Goal: Task Accomplishment & Management: Complete application form

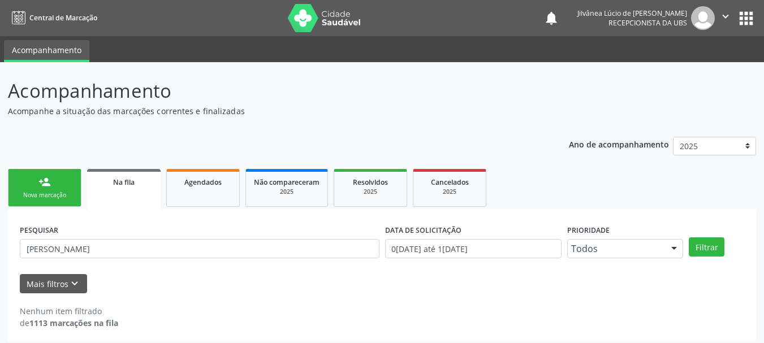
click at [58, 184] on link "person_add Nova marcação" at bounding box center [45, 188] width 74 height 38
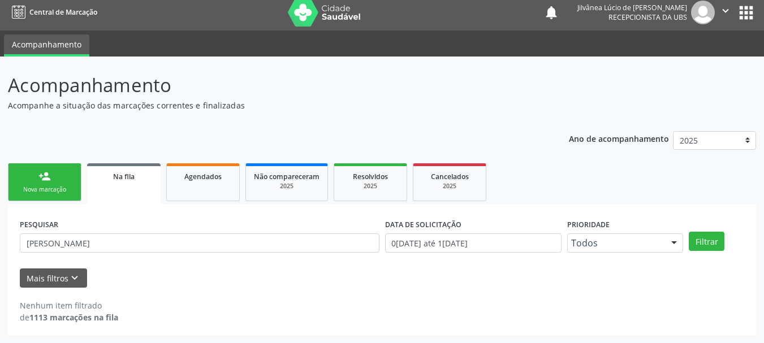
scroll to position [6, 0]
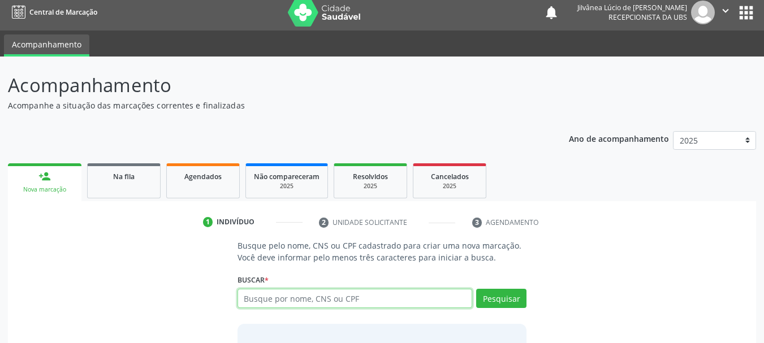
click at [337, 303] on input "text" at bounding box center [355, 298] width 235 height 19
type input "[PERSON_NAME]"
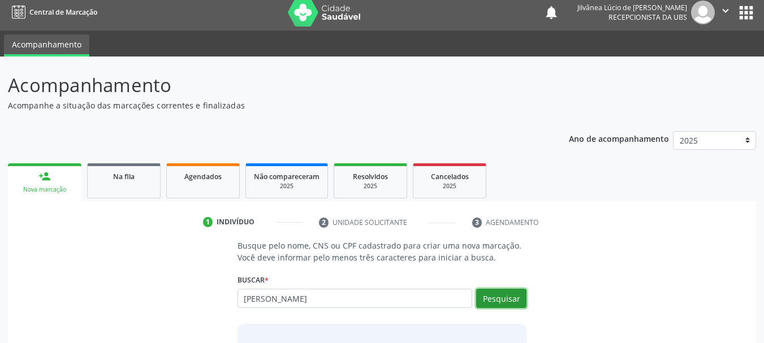
click at [497, 296] on button "Pesquisar" at bounding box center [501, 298] width 50 height 19
type input "[PERSON_NAME]"
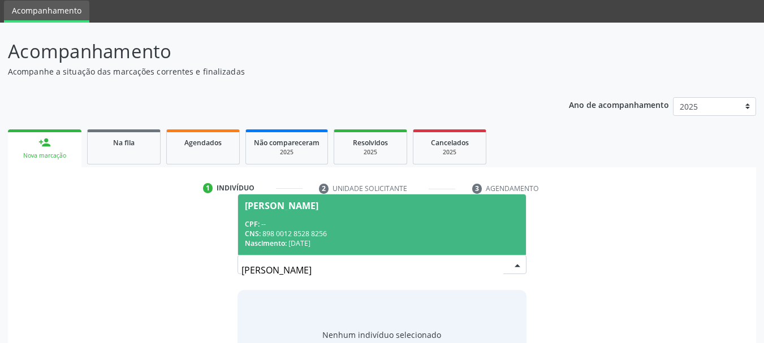
scroll to position [93, 0]
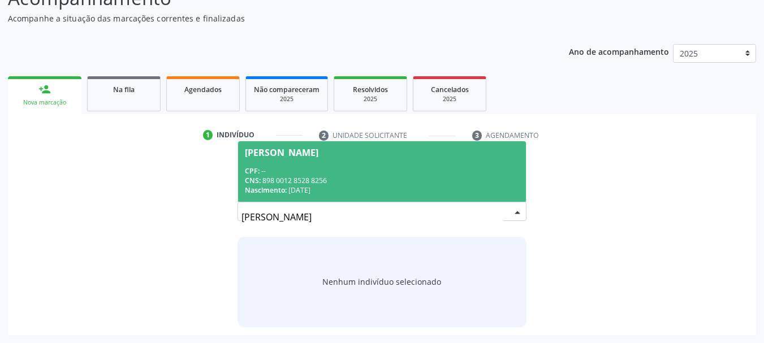
click at [329, 172] on div "CPF: --" at bounding box center [382, 171] width 275 height 10
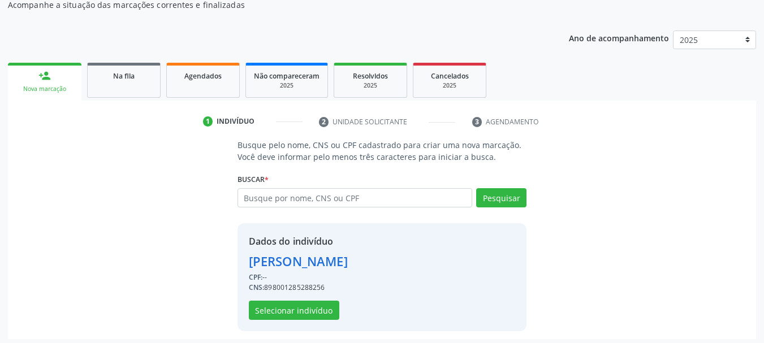
scroll to position [110, 0]
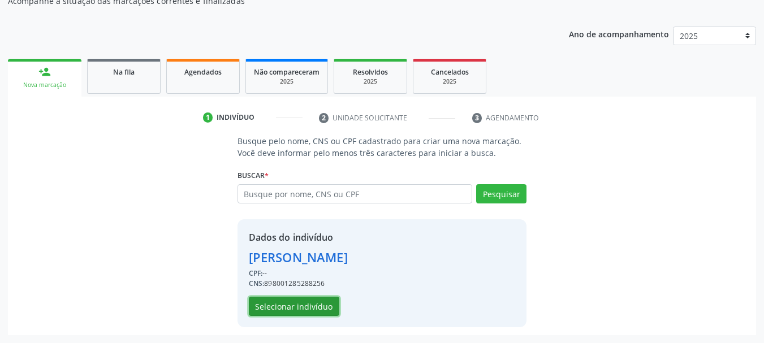
click at [294, 309] on button "Selecionar indivíduo" at bounding box center [294, 306] width 91 height 19
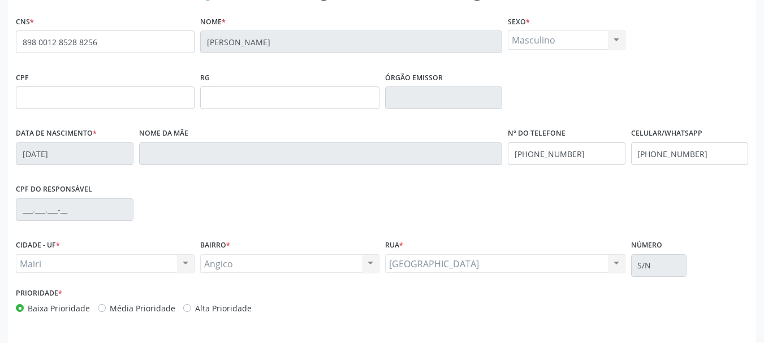
scroll to position [270, 0]
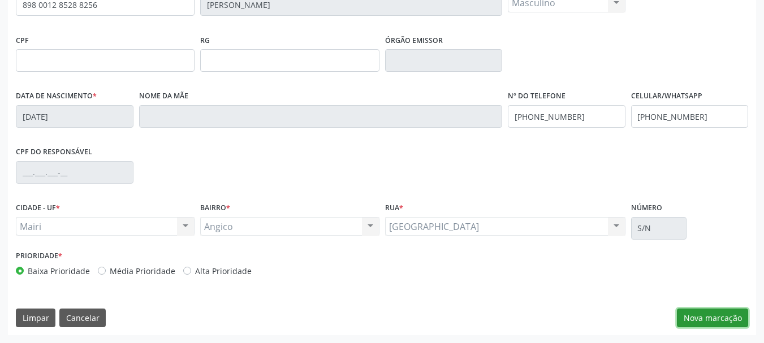
click at [708, 313] on button "Nova marcação" at bounding box center [712, 318] width 71 height 19
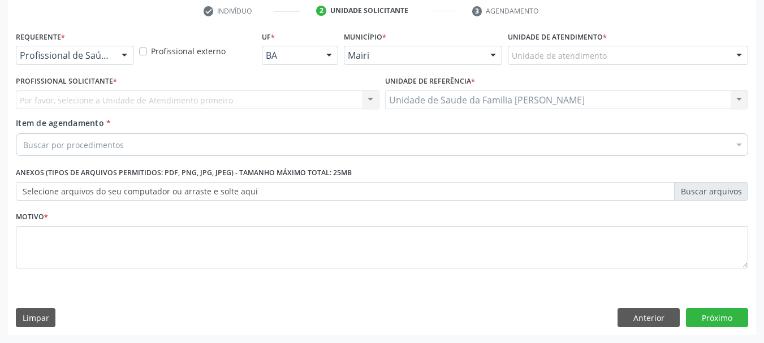
scroll to position [217, 0]
click at [647, 321] on button "Anterior" at bounding box center [649, 317] width 62 height 19
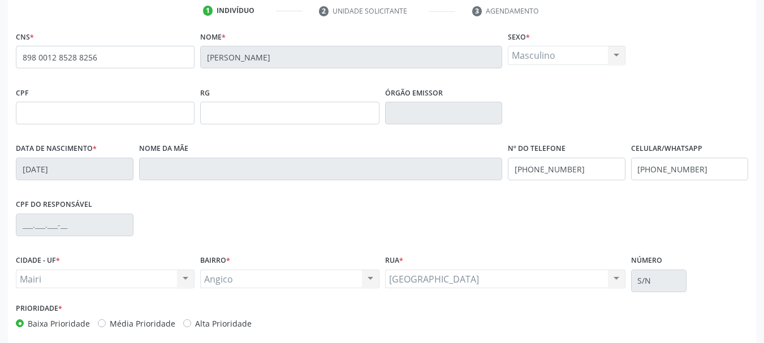
click at [195, 327] on label "Alta Prioridade" at bounding box center [223, 324] width 57 height 12
click at [183, 327] on input "Alta Prioridade" at bounding box center [187, 323] width 8 height 10
radio input "true"
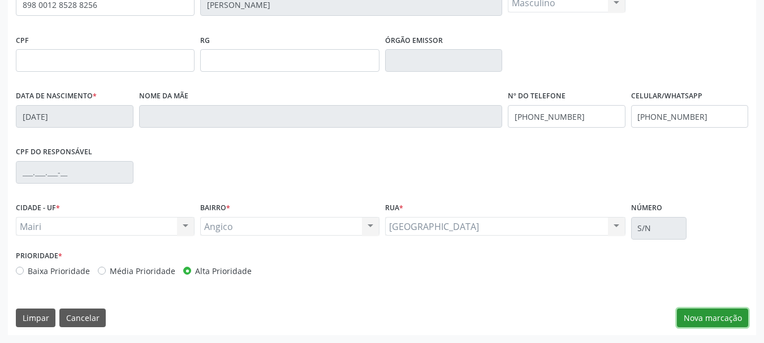
click at [699, 321] on button "Nova marcação" at bounding box center [712, 318] width 71 height 19
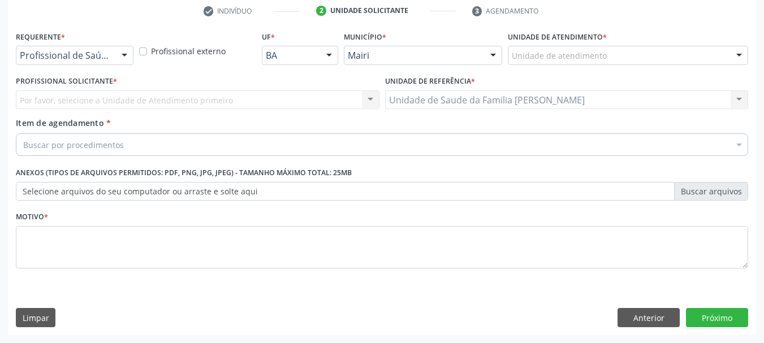
click at [639, 55] on div "Unidade de atendimento" at bounding box center [628, 55] width 240 height 19
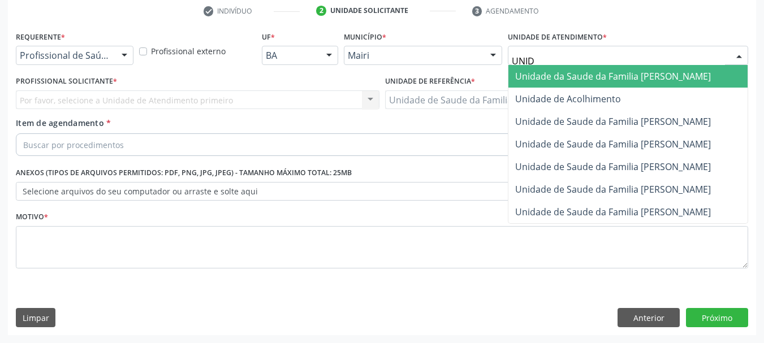
type input "UNIDA"
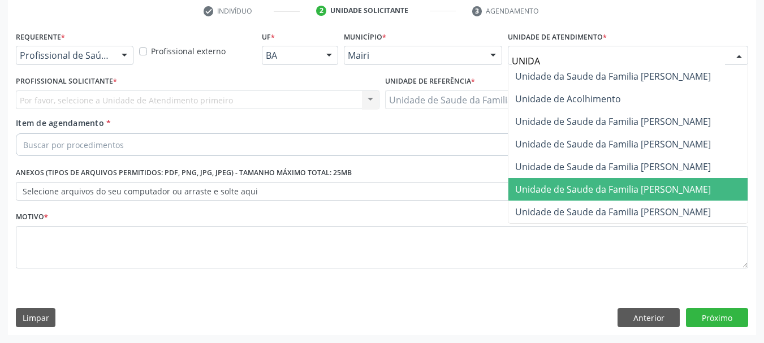
click at [614, 196] on span "Unidade de Saude da Familia [PERSON_NAME]" at bounding box center [628, 189] width 239 height 23
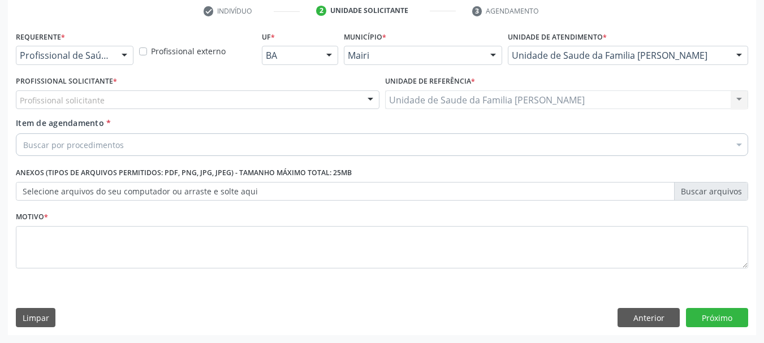
click at [134, 98] on div "Profissional solicitante" at bounding box center [198, 100] width 364 height 19
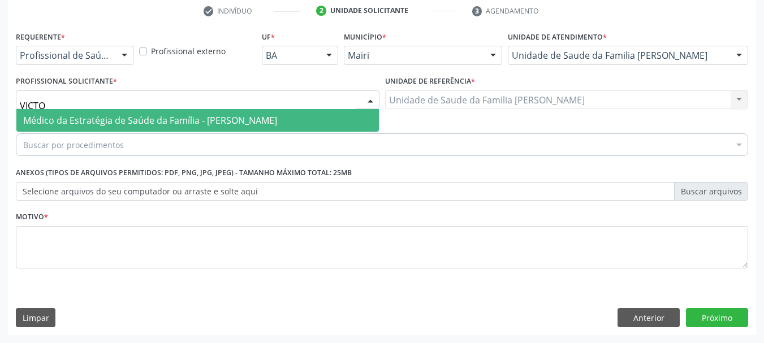
type input "VICTOR"
click at [156, 123] on span "Médico da Estratégia de Saúde da Família - [PERSON_NAME]" at bounding box center [150, 120] width 254 height 12
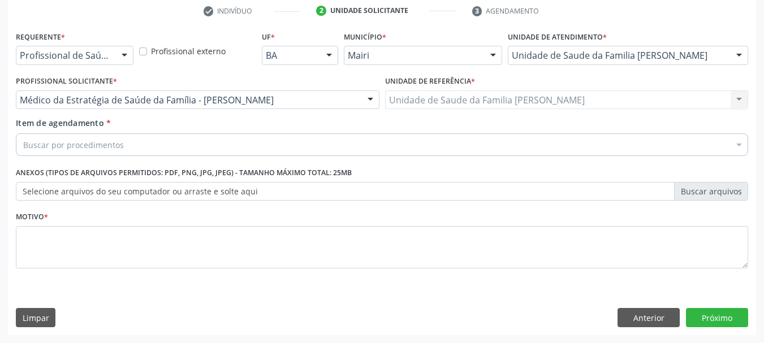
click at [167, 141] on div "Buscar por procedimentos" at bounding box center [382, 145] width 733 height 23
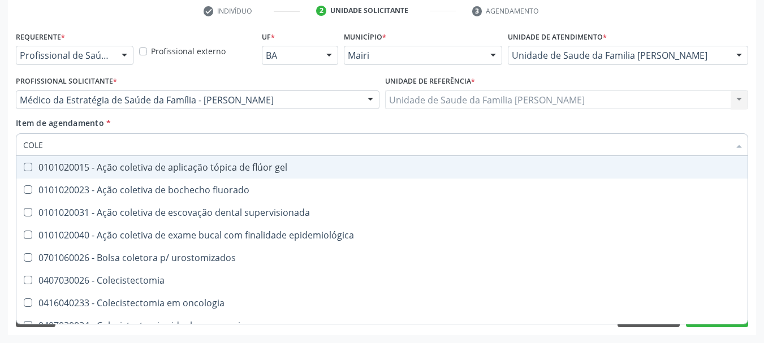
type input "COLES"
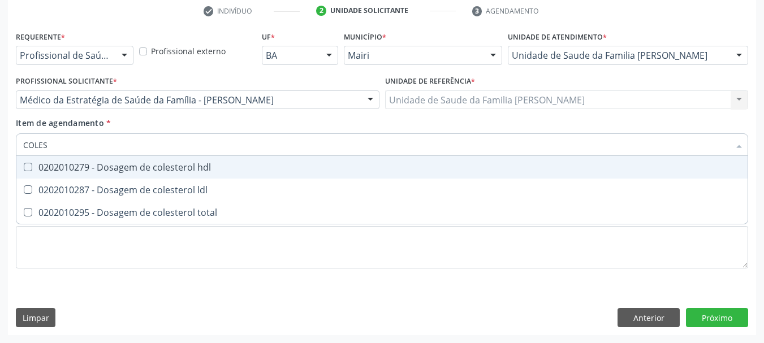
click at [145, 170] on div "0202010279 - Dosagem de colesterol hdl" at bounding box center [382, 167] width 718 height 9
checkbox hdl "true"
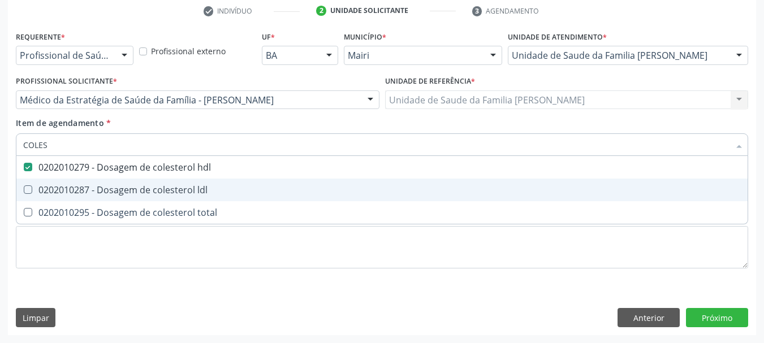
click at [156, 187] on div "0202010287 - Dosagem de colesterol ldl" at bounding box center [382, 190] width 718 height 9
checkbox ldl "true"
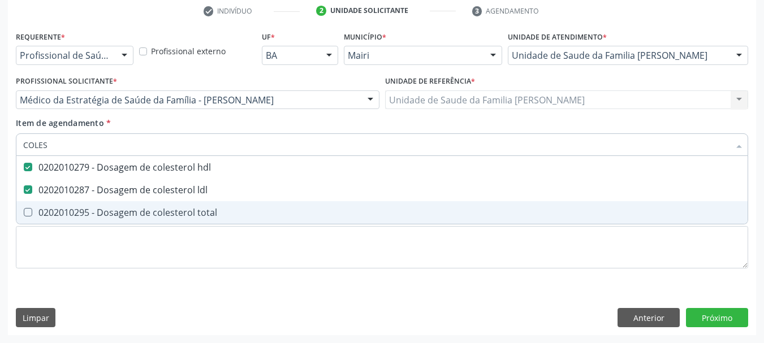
click at [162, 214] on div "0202010295 - Dosagem de colesterol total" at bounding box center [382, 212] width 718 height 9
checkbox total "true"
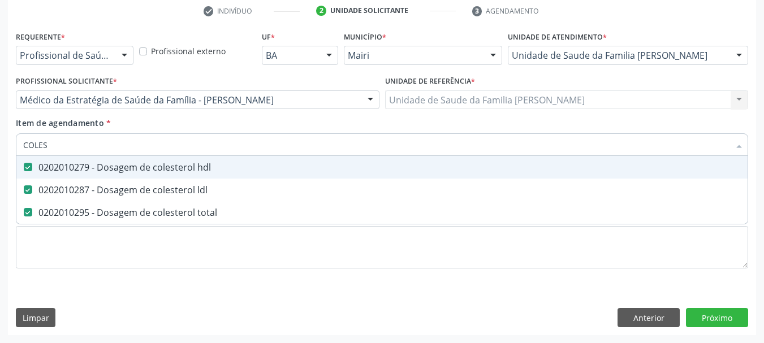
drag, startPoint x: 56, startPoint y: 147, endPoint x: 0, endPoint y: 157, distance: 56.8
click at [0, 157] on div "Acompanhamento Acompanhe a situação das marcações correntes e finalizadas Relat…" at bounding box center [382, 94] width 764 height 498
type input "TRI"
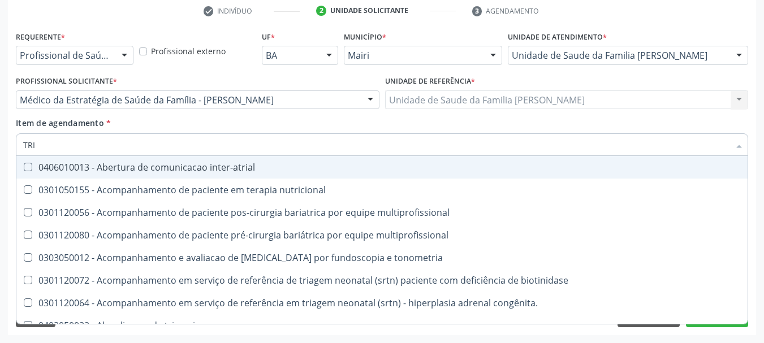
checkbox inter-atrial "false"
checkbox nutricional "false"
checkbox multiprofissional "false"
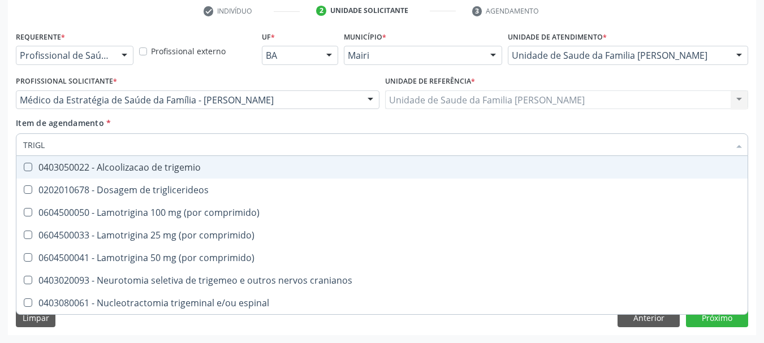
type input "TRIGLI"
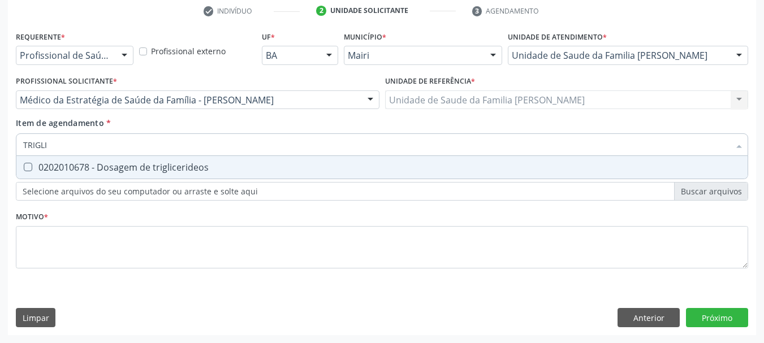
click at [29, 167] on triglicerideos at bounding box center [28, 167] width 8 height 8
click at [24, 167] on triglicerideos "checkbox" at bounding box center [19, 166] width 7 height 7
checkbox triglicerideos "true"
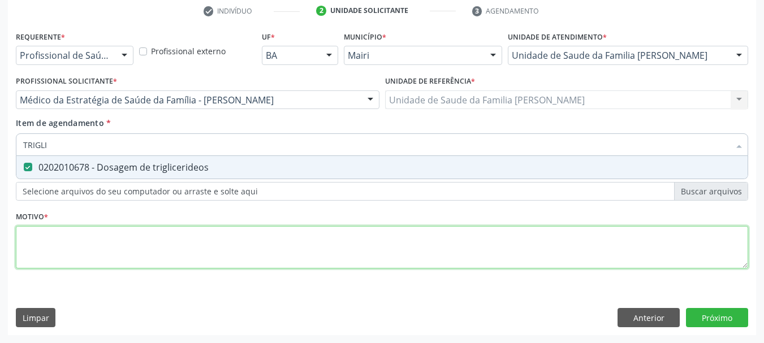
click at [67, 247] on div "Requerente * Profissional de Saúde Profissional de Saúde Paciente Nenhum result…" at bounding box center [382, 156] width 733 height 256
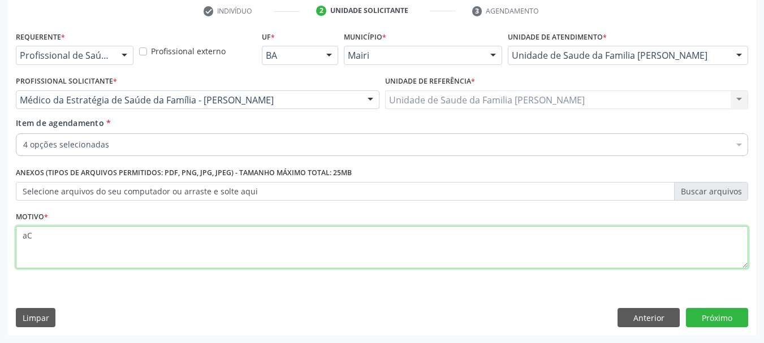
type textarea "a"
click at [80, 231] on textarea "Acompanhamneot de AVC isquêmico." at bounding box center [382, 247] width 733 height 43
type textarea "Acompanhamento de AVC isquêmico."
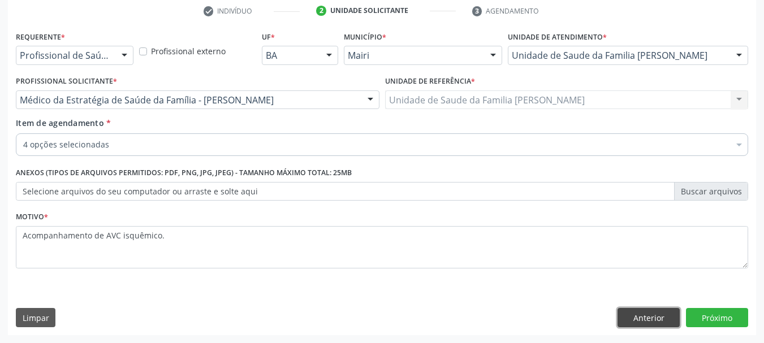
click at [636, 320] on button "Anterior" at bounding box center [649, 317] width 62 height 19
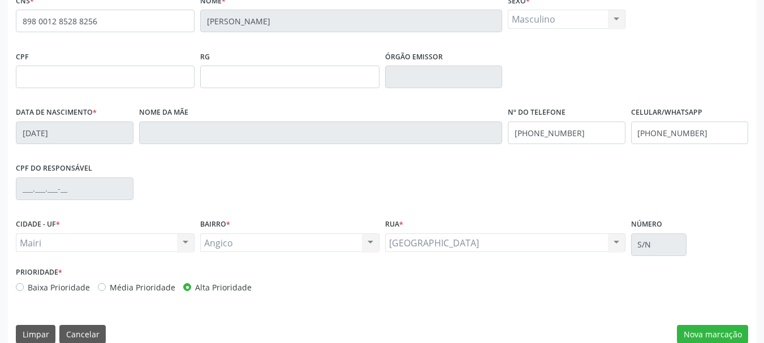
scroll to position [270, 0]
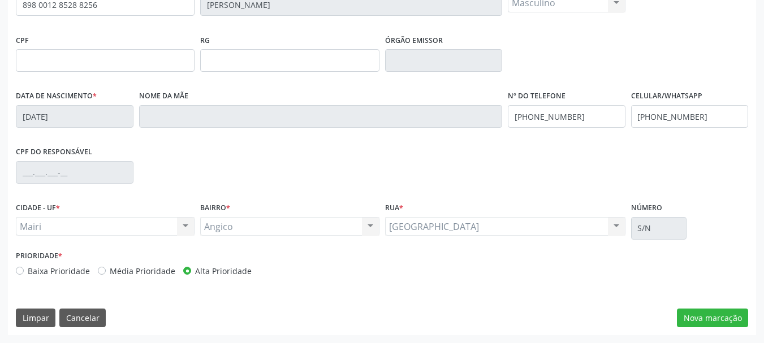
click at [110, 273] on label "Média Prioridade" at bounding box center [143, 271] width 66 height 12
click at [104, 273] on input "Média Prioridade" at bounding box center [102, 270] width 8 height 10
radio input "true"
click at [724, 320] on button "Nova marcação" at bounding box center [712, 318] width 71 height 19
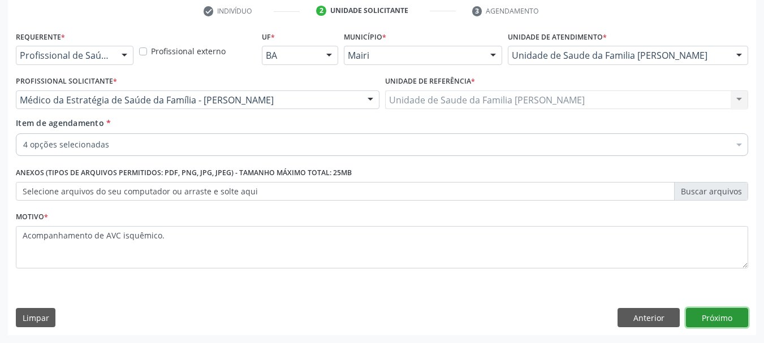
click at [705, 324] on button "Próximo" at bounding box center [717, 317] width 62 height 19
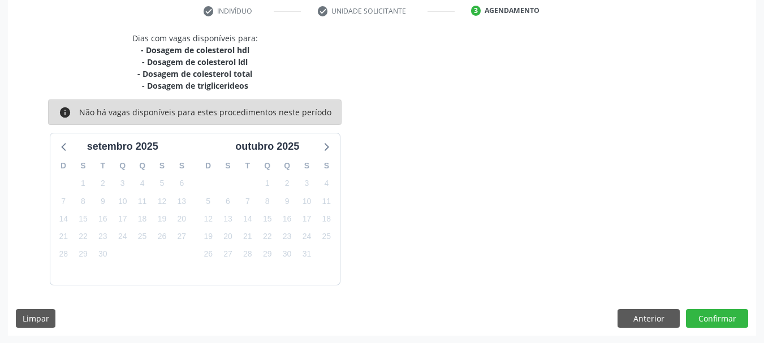
scroll to position [218, 0]
click at [715, 312] on button "Confirmar" at bounding box center [717, 318] width 62 height 19
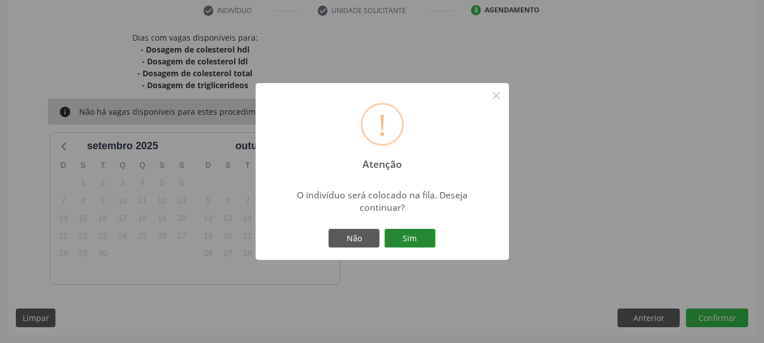
click at [401, 244] on button "Sim" at bounding box center [410, 238] width 51 height 19
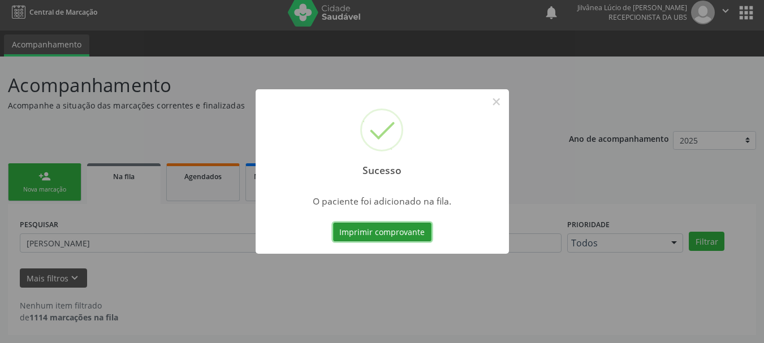
scroll to position [6, 0]
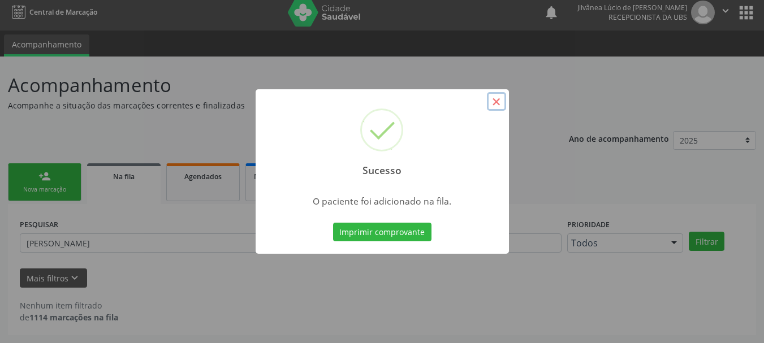
click at [497, 100] on button "×" at bounding box center [496, 101] width 19 height 19
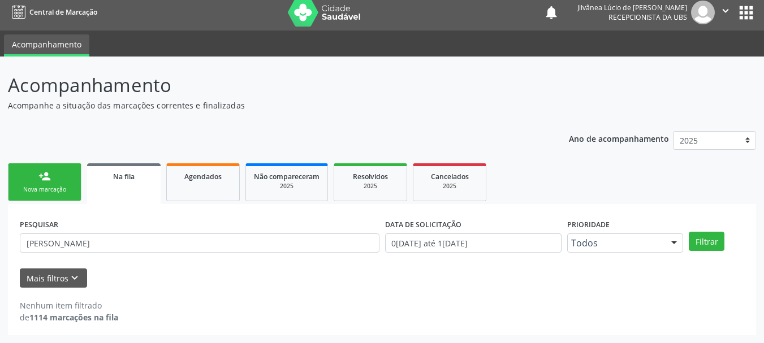
click at [61, 186] on div "Nova marcação" at bounding box center [44, 190] width 57 height 8
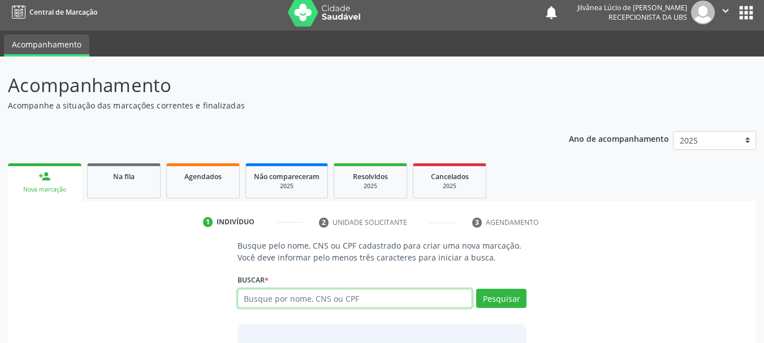
click at [371, 298] on input "text" at bounding box center [355, 298] width 235 height 19
type input "[PERSON_NAME]"
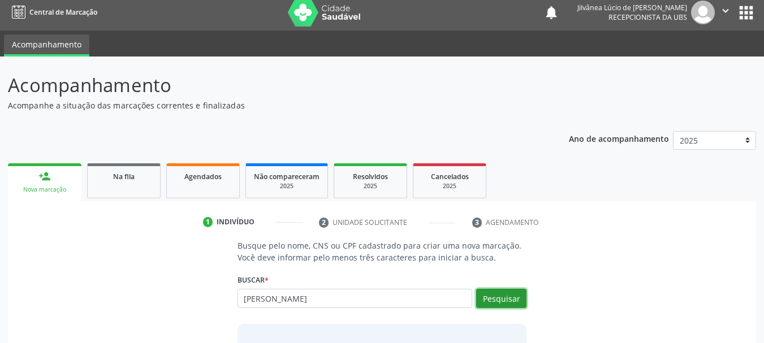
click at [493, 300] on button "Pesquisar" at bounding box center [501, 298] width 50 height 19
type input "[PERSON_NAME]"
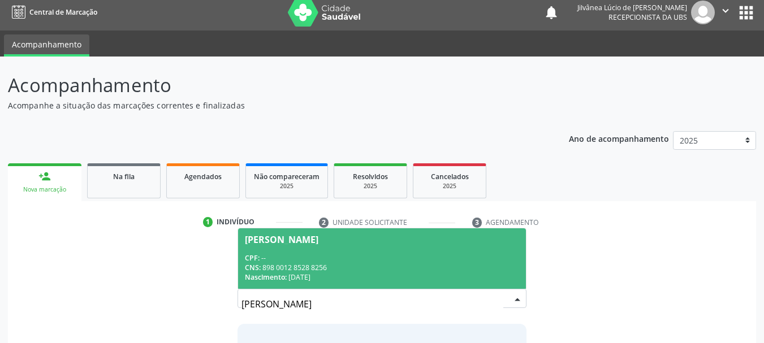
click at [326, 257] on div "CPF: --" at bounding box center [382, 258] width 275 height 10
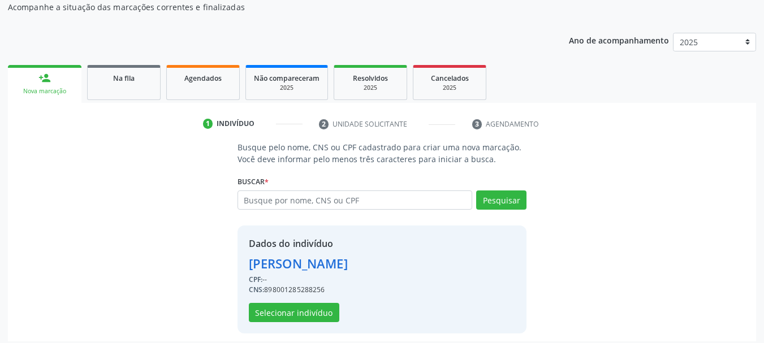
scroll to position [110, 0]
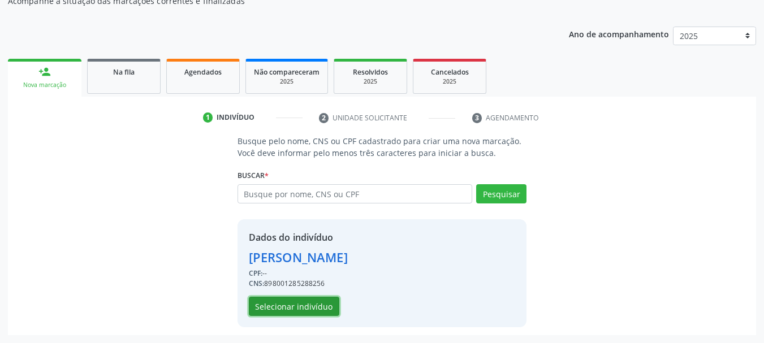
click at [303, 307] on button "Selecionar indivíduo" at bounding box center [294, 306] width 91 height 19
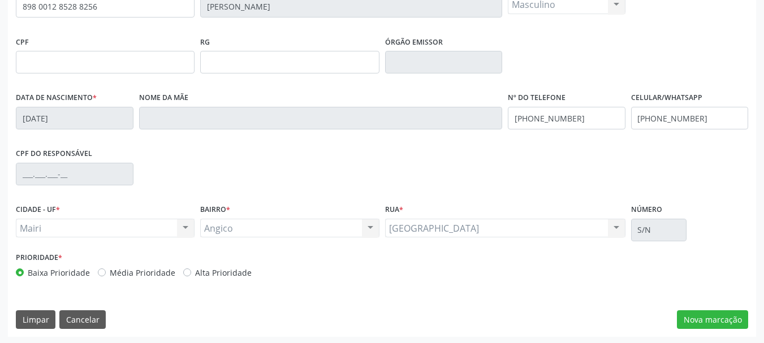
scroll to position [270, 0]
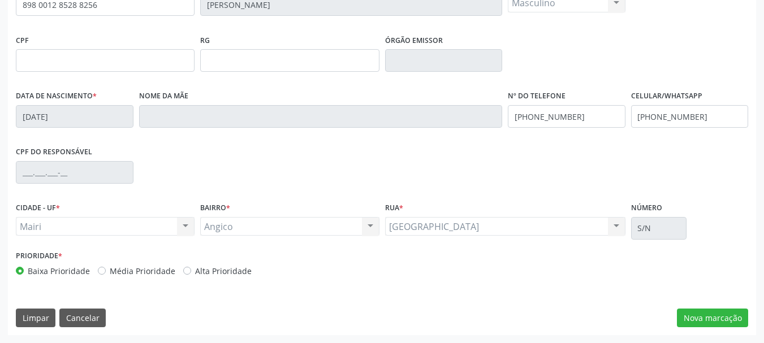
click at [138, 269] on label "Média Prioridade" at bounding box center [143, 271] width 66 height 12
click at [106, 269] on input "Média Prioridade" at bounding box center [102, 270] width 8 height 10
radio input "true"
click at [699, 323] on button "Nova marcação" at bounding box center [712, 318] width 71 height 19
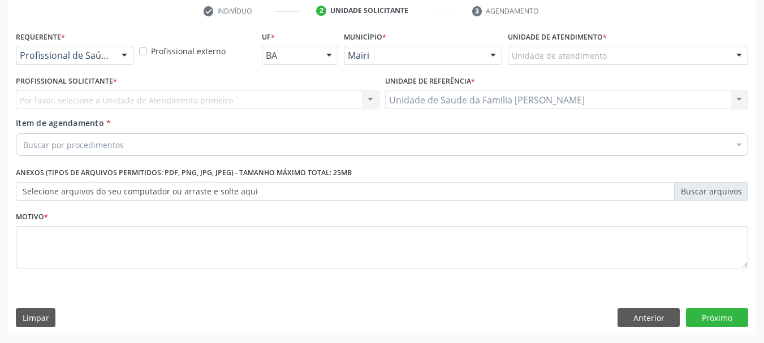
click at [137, 147] on div "Buscar por procedimentos" at bounding box center [382, 145] width 733 height 23
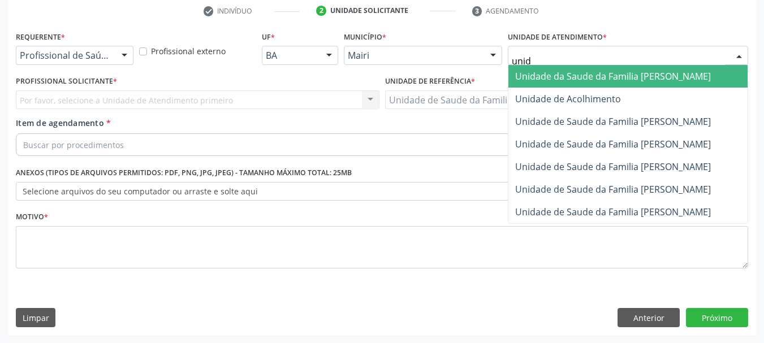
type input "unida"
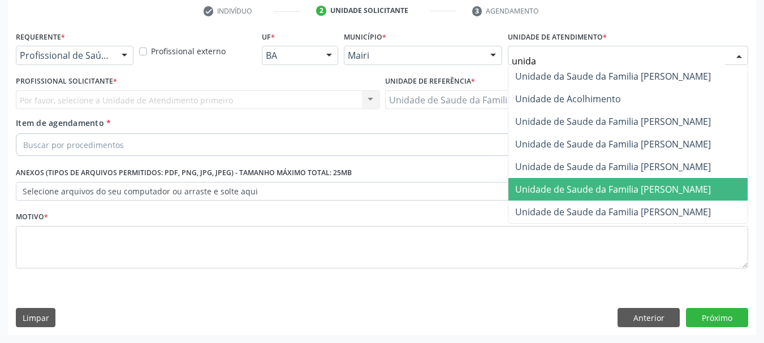
click at [638, 190] on span "Unidade de Saude da Familia [PERSON_NAME]" at bounding box center [613, 189] width 196 height 12
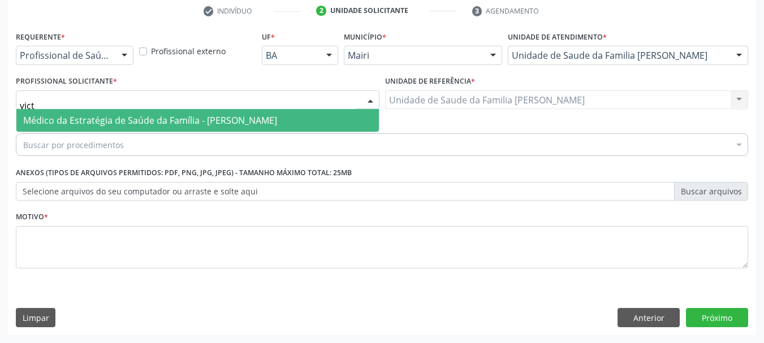
type input "victo"
click at [67, 124] on span "Médico da Estratégia de Saúde da Família - [PERSON_NAME]" at bounding box center [150, 120] width 254 height 12
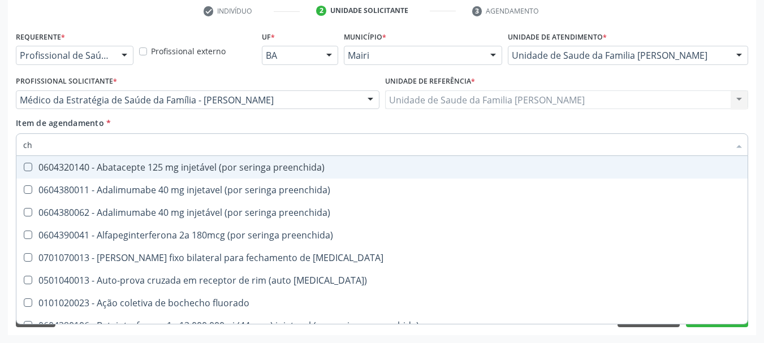
type input "c"
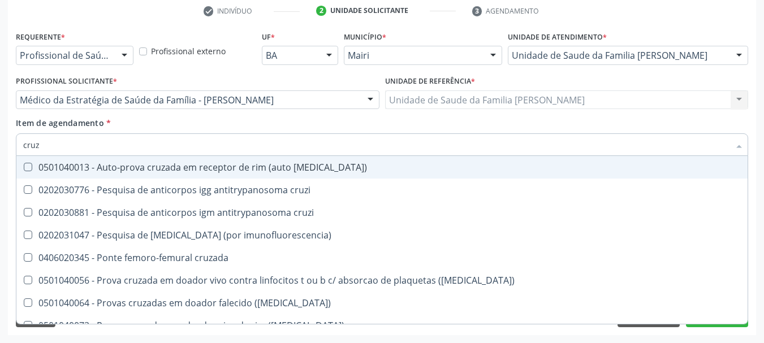
type input "cruzi"
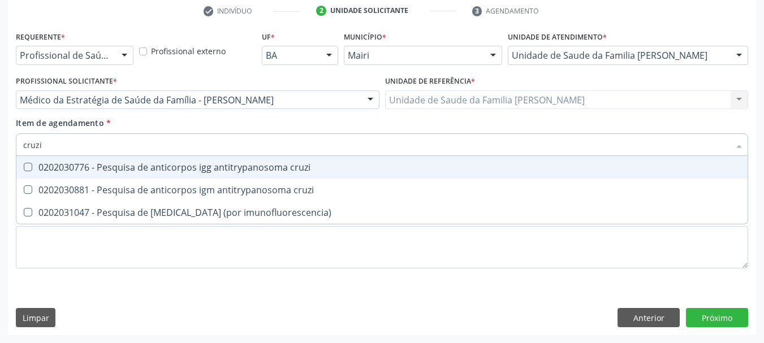
click at [116, 172] on div "0202030776 - Pesquisa de anticorpos igg antitrypanosoma cruzi" at bounding box center [382, 167] width 718 height 9
checkbox cruzi "true"
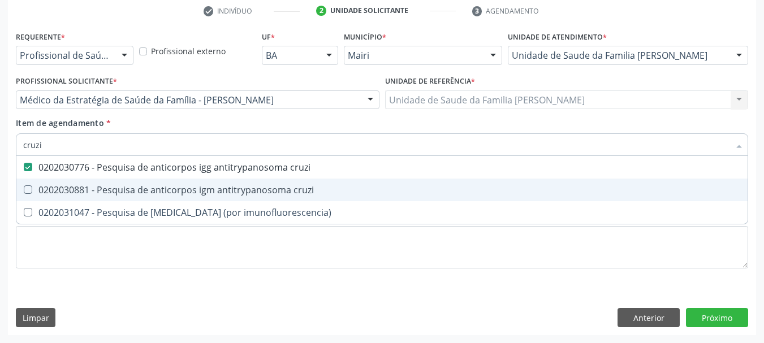
click at [136, 186] on div "0202030881 - Pesquisa de anticorpos igm antitrypanosoma cruzi" at bounding box center [382, 190] width 718 height 9
checkbox cruzi "true"
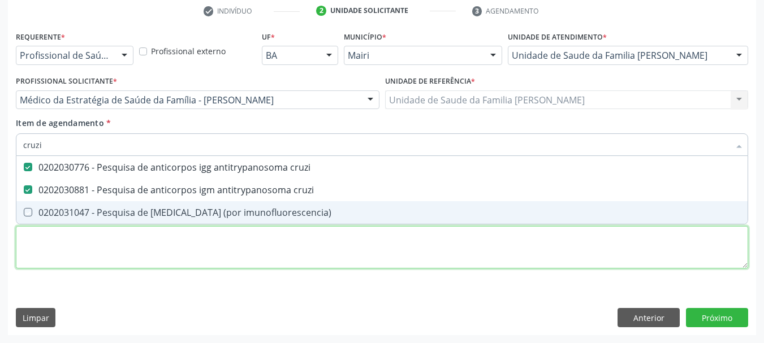
click at [87, 253] on div "Requerente * Profissional de Saúde Profissional de Saúde Paciente Nenhum result…" at bounding box center [382, 156] width 733 height 256
checkbox imunofluorescencia\) "true"
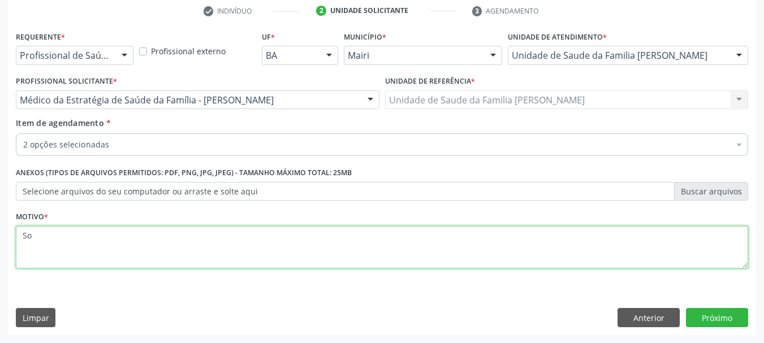
type textarea "S"
type textarea "i"
type textarea "Insuficiência Cardíaca, a esclarecer."
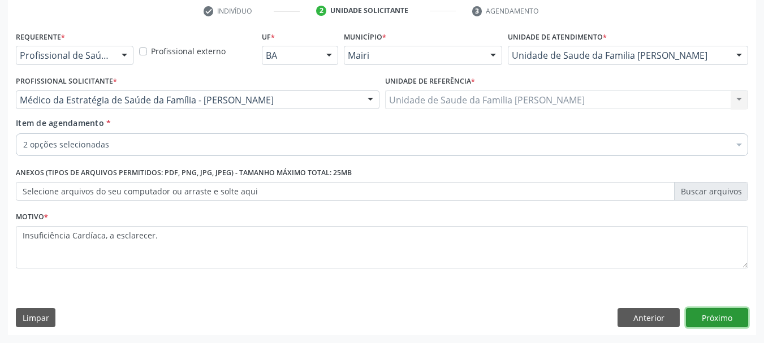
click at [728, 317] on button "Próximo" at bounding box center [717, 317] width 62 height 19
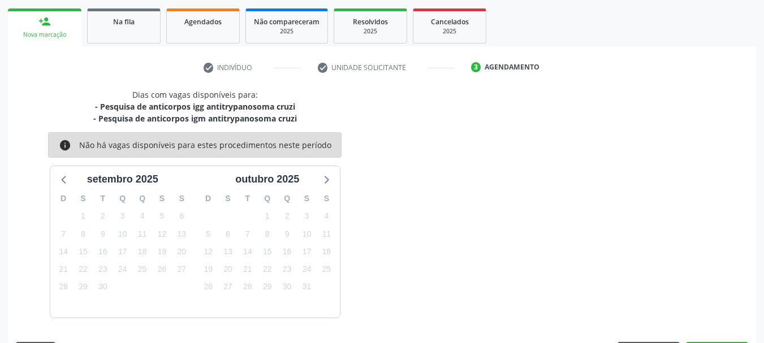
scroll to position [194, 0]
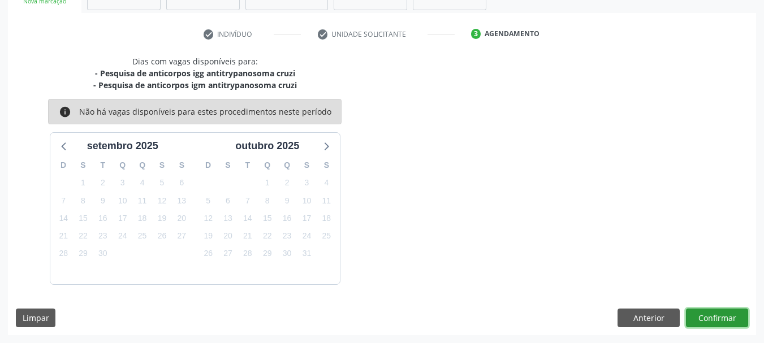
click at [706, 315] on button "Confirmar" at bounding box center [717, 318] width 62 height 19
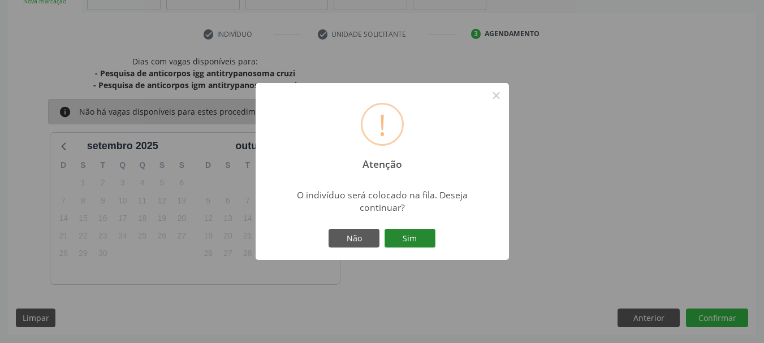
click at [408, 246] on button "Sim" at bounding box center [410, 238] width 51 height 19
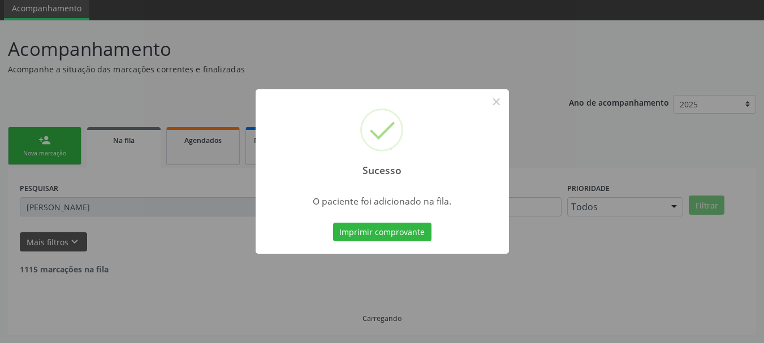
scroll to position [6, 0]
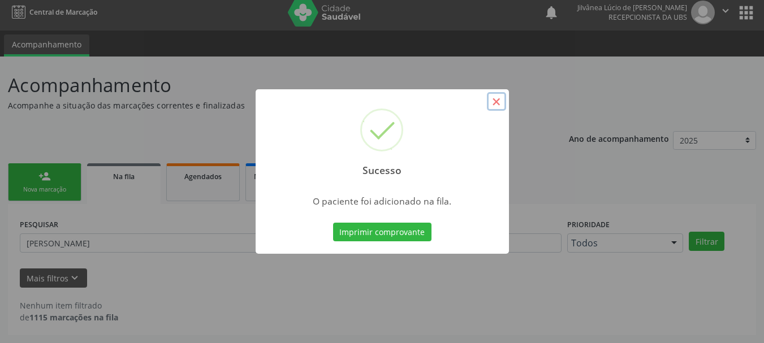
click at [501, 101] on button "×" at bounding box center [496, 101] width 19 height 19
